Goal: Obtain resource: Download file/media

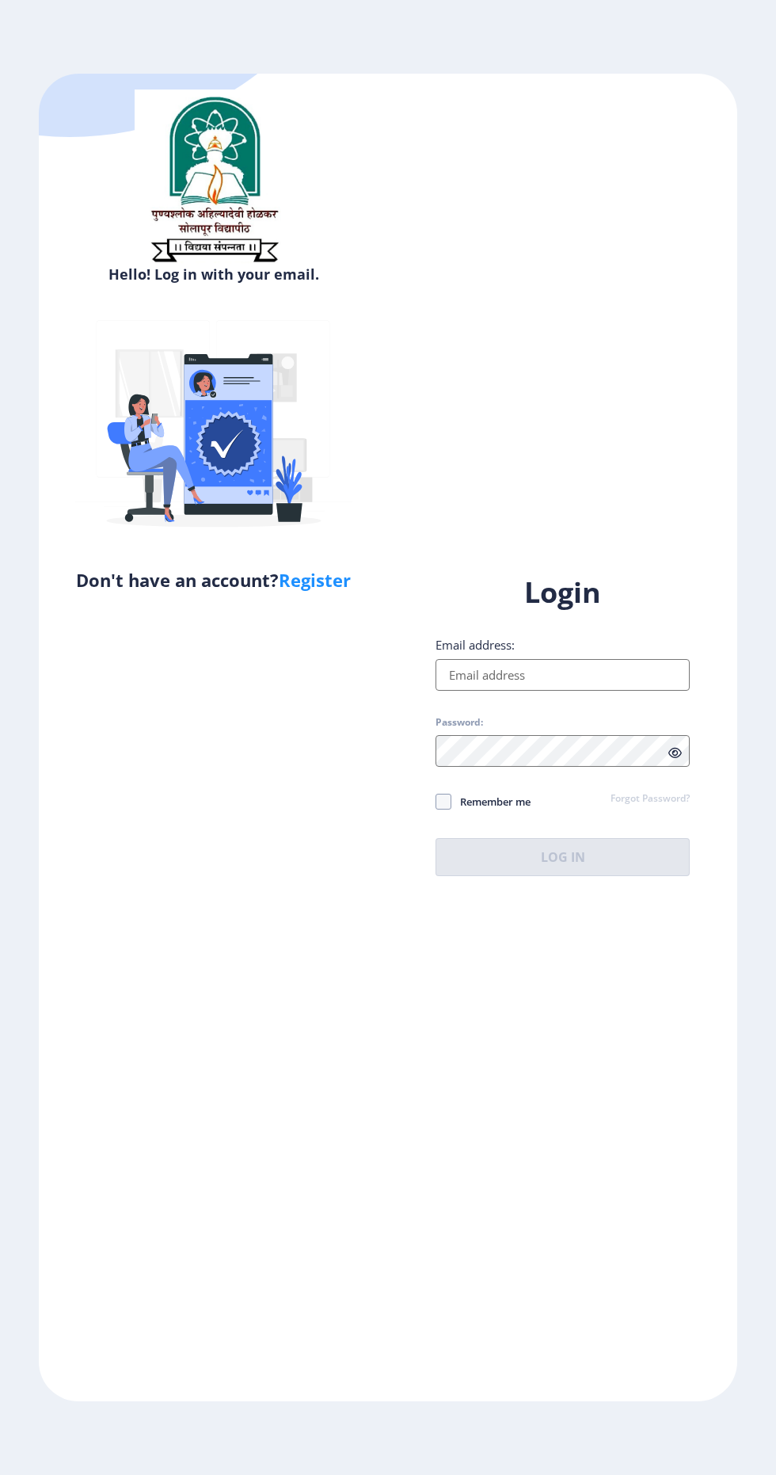
click at [574, 691] on input "Email address:" at bounding box center [563, 675] width 254 height 32
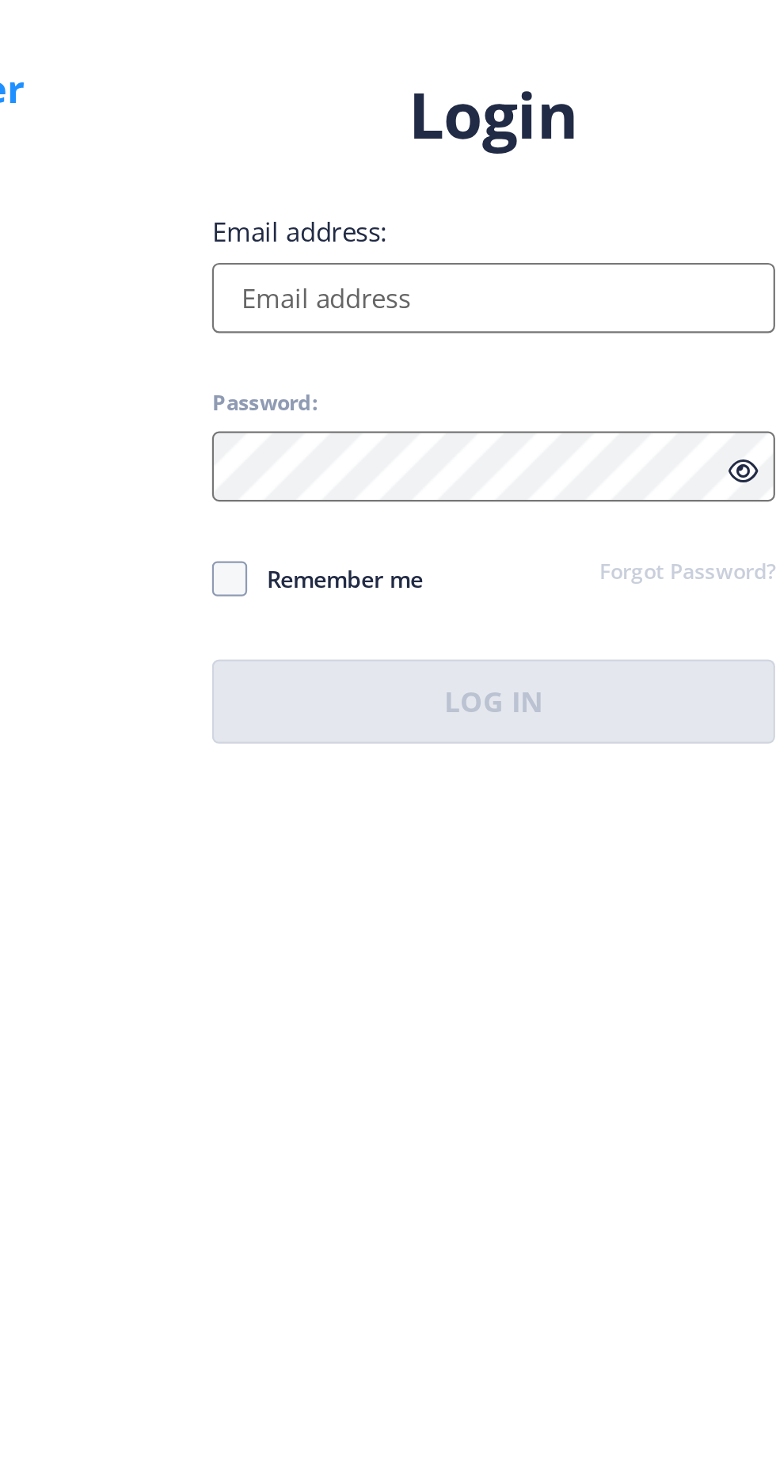
type input "[EMAIL_ADDRESS][DOMAIN_NAME]"
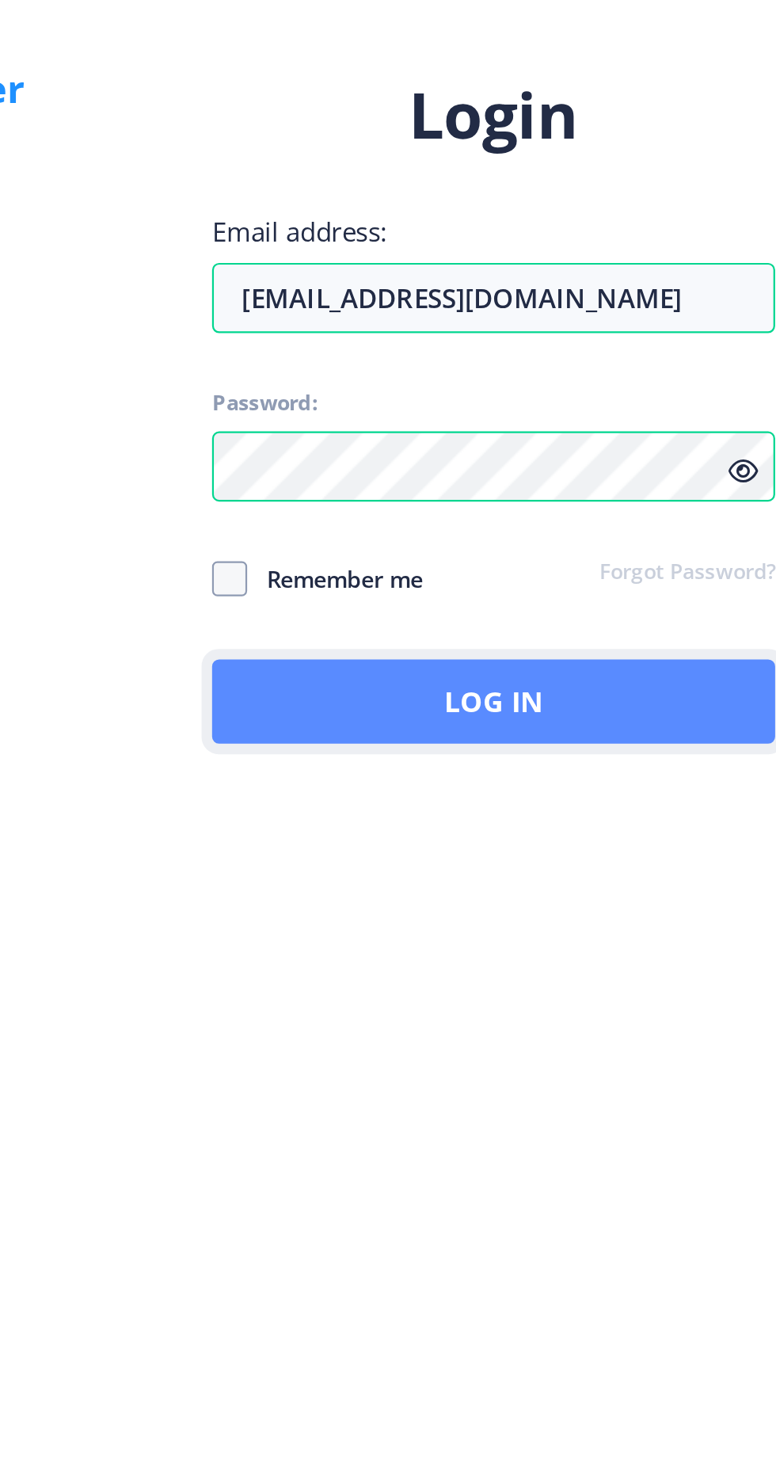
click at [638, 876] on button "Log In" at bounding box center [563, 857] width 254 height 38
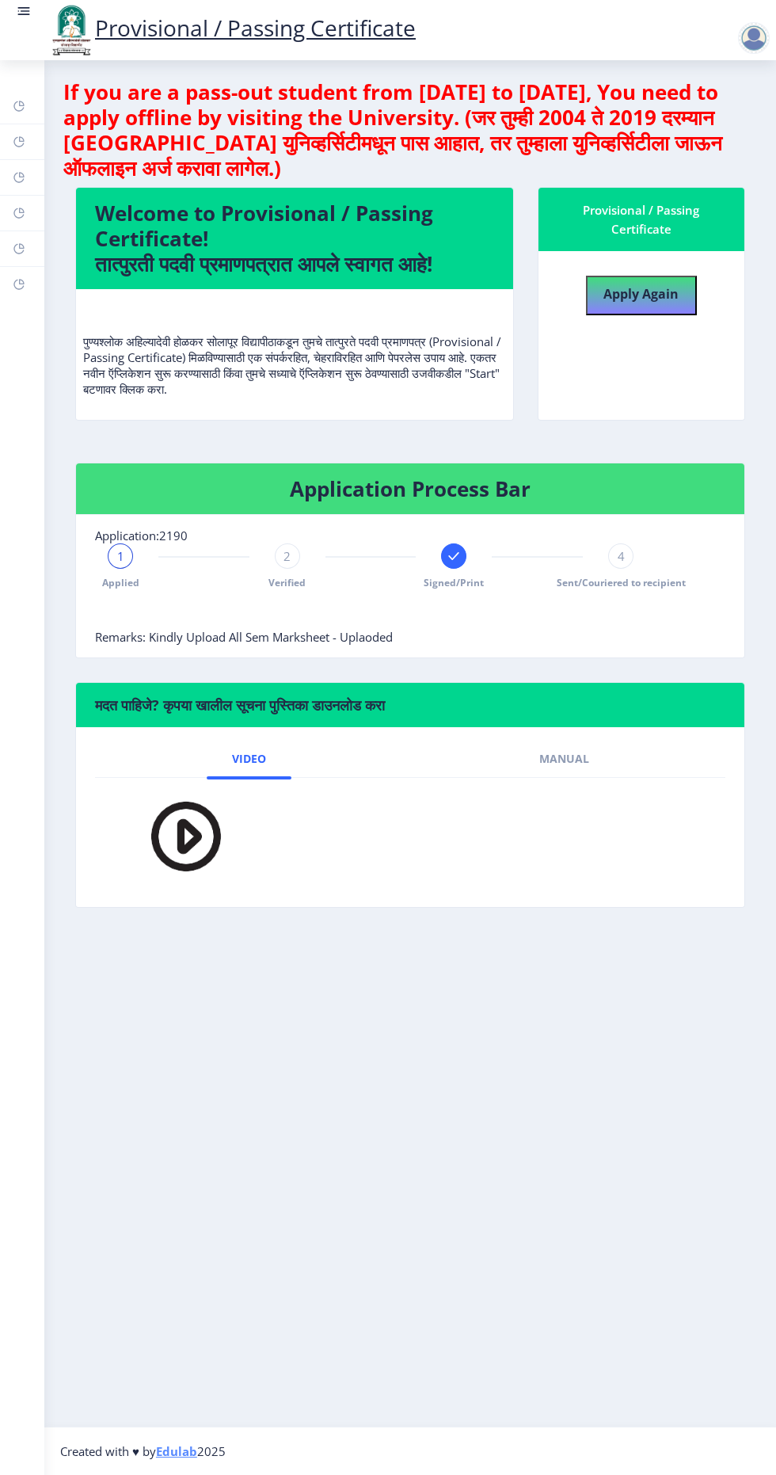
click at [548, 548] on div "1 Applied 2 Verified Signed/Print 4 Sent/Couriered to recipient" at bounding box center [370, 566] width 551 height 46
click at [16, 25] on link at bounding box center [24, 30] width 16 height 54
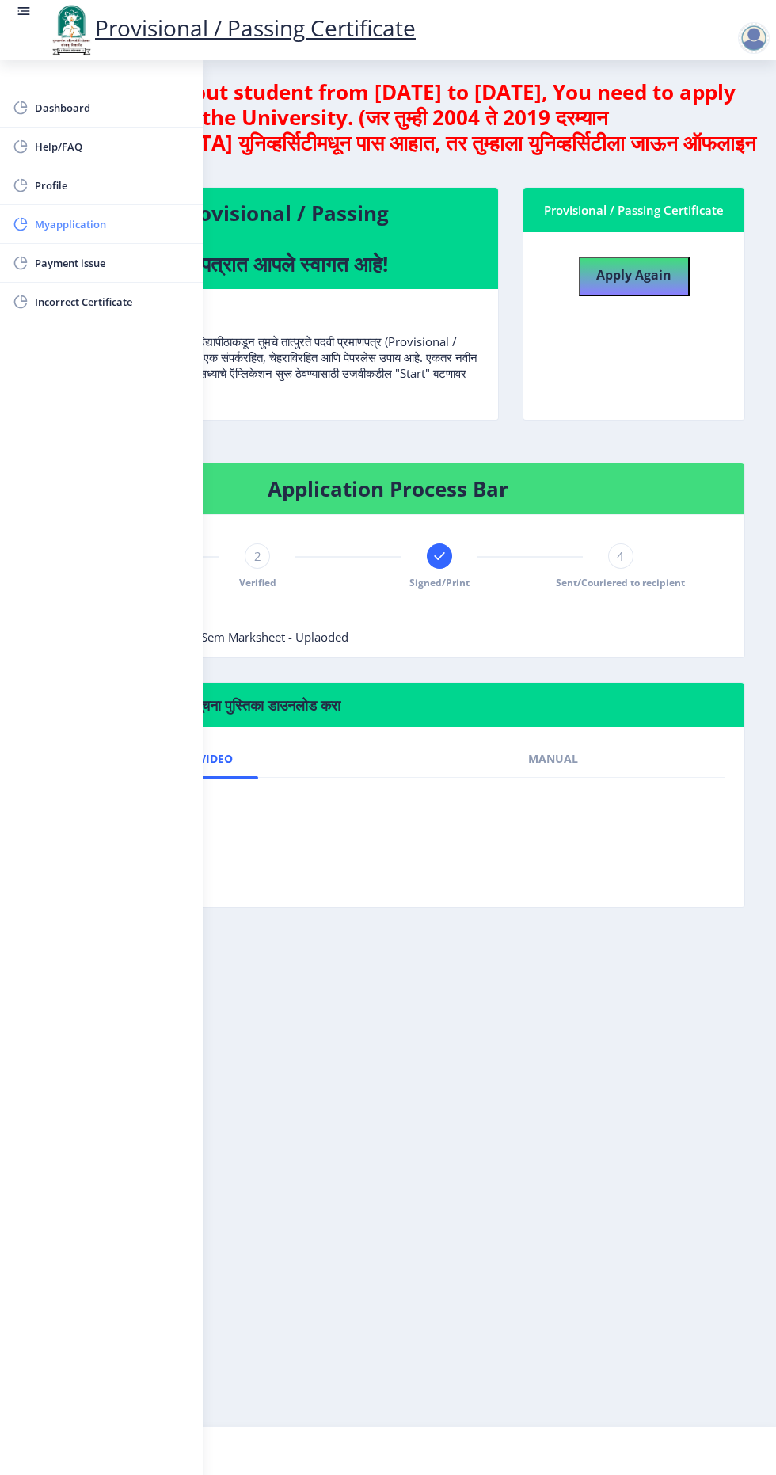
click at [147, 216] on span "Myapplication" at bounding box center [112, 224] width 155 height 19
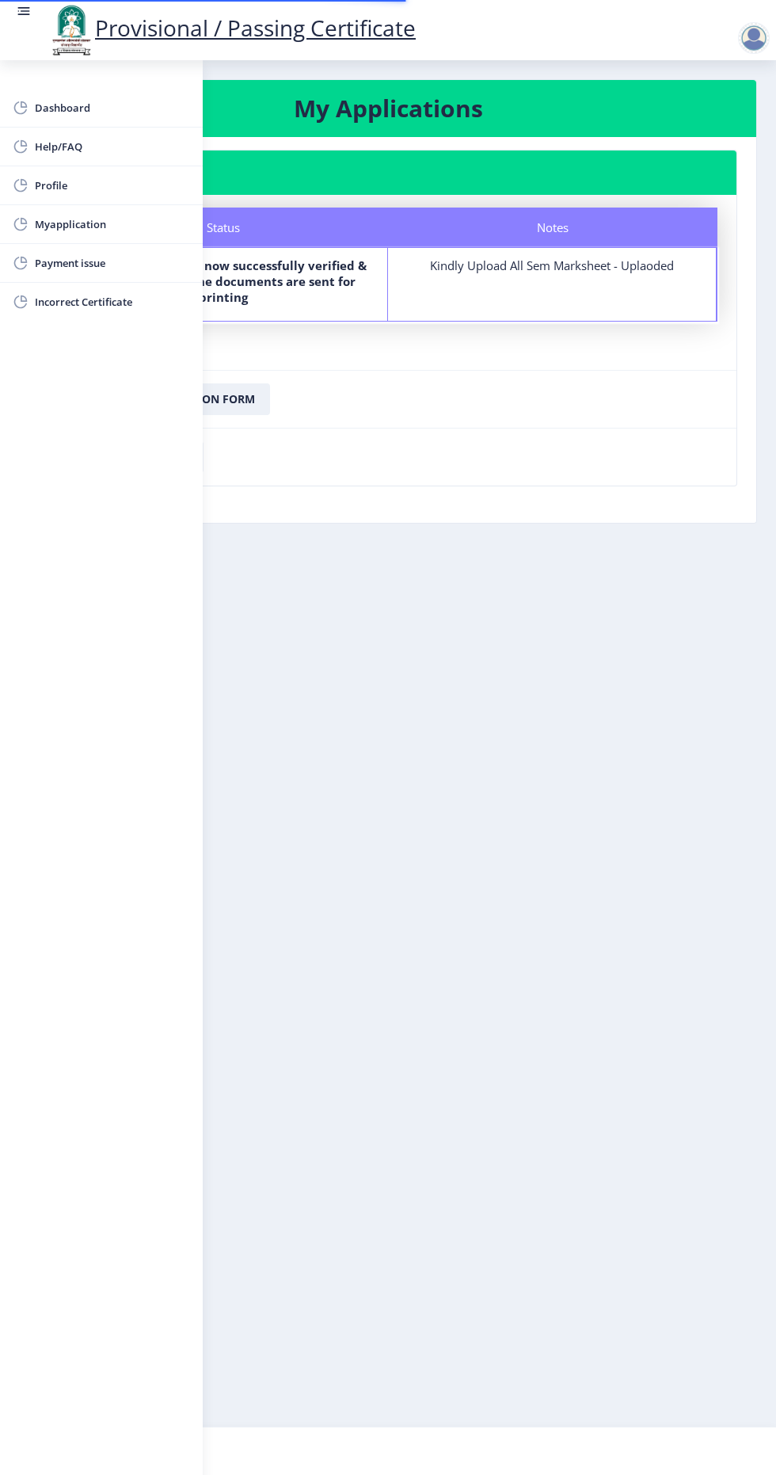
click at [455, 382] on nb-card-footer "Download Application Form" at bounding box center [388, 399] width 697 height 58
click at [48, 25] on img at bounding box center [72, 30] width 48 height 54
click at [23, 11] on rect at bounding box center [26, 11] width 10 height 2
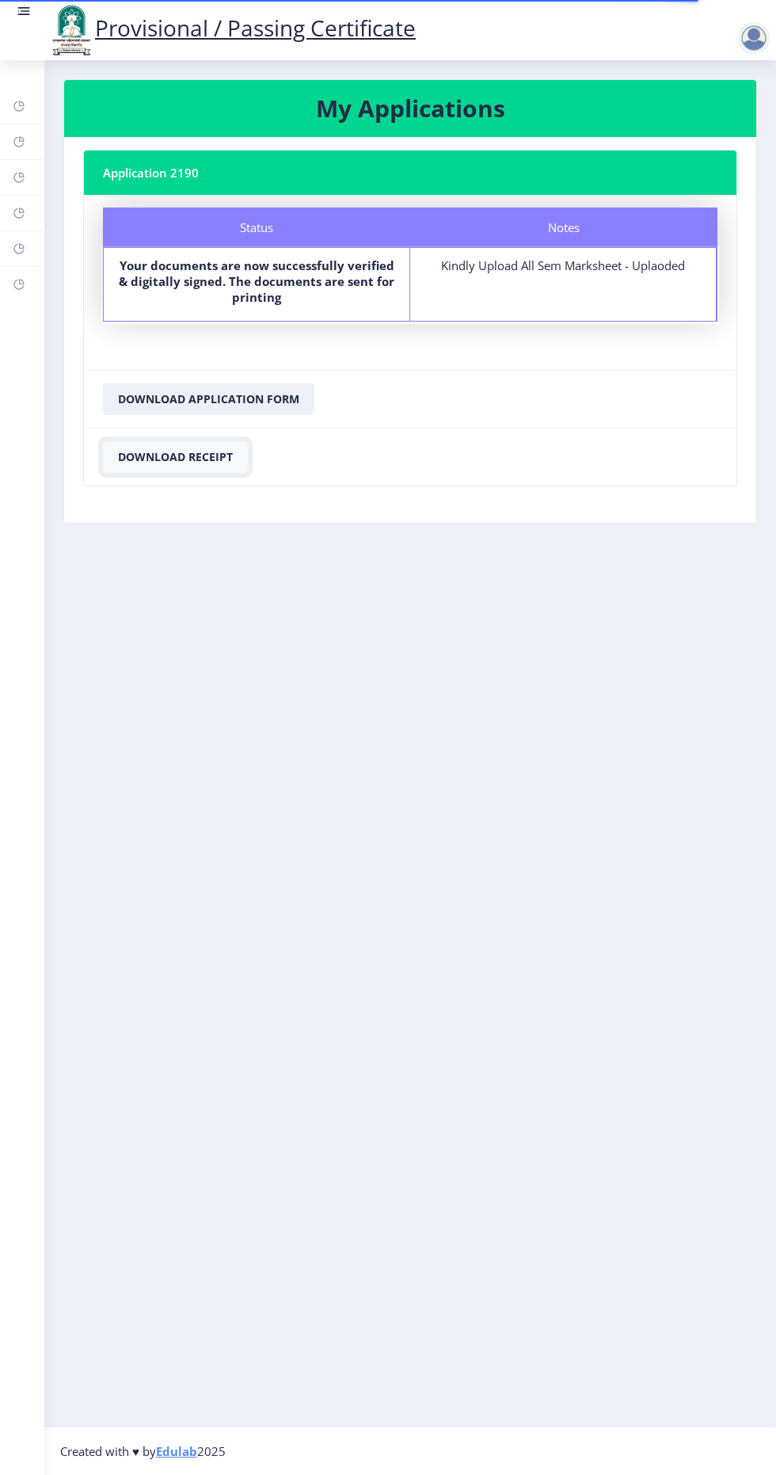
click at [242, 452] on button "Download Receipt" at bounding box center [175, 457] width 145 height 32
click at [211, 465] on button "Download Receipt" at bounding box center [175, 457] width 145 height 32
click at [282, 405] on button "Download Application Form" at bounding box center [209, 399] width 212 height 32
click at [261, 398] on button "Download Application Form" at bounding box center [209, 399] width 212 height 32
click at [255, 394] on button "Download Application Form" at bounding box center [209, 399] width 212 height 32
